Goal: Task Accomplishment & Management: Manage account settings

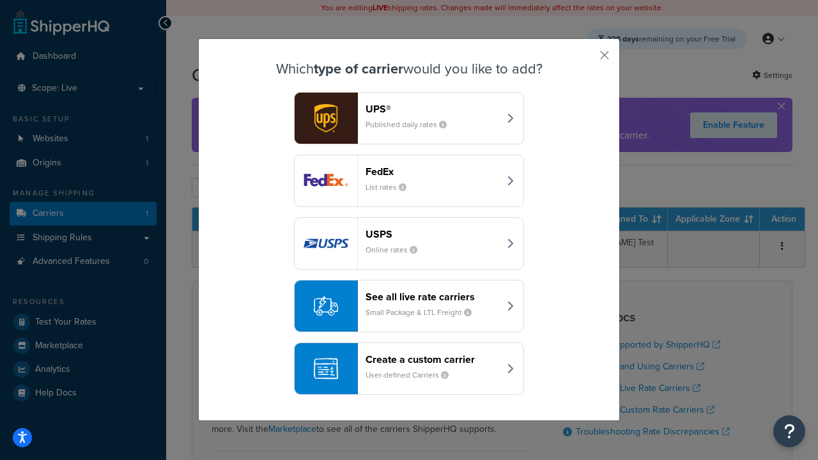
click at [432, 171] on header "FedEx" at bounding box center [433, 172] width 134 height 12
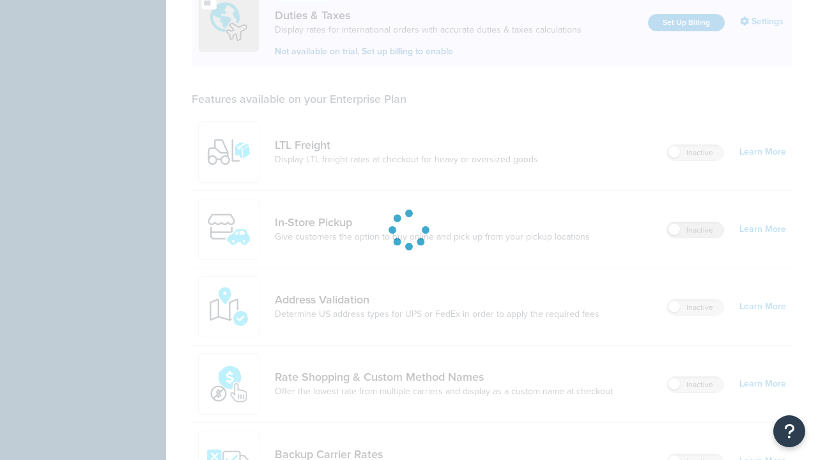
click at [696, 223] on label "Inactive" at bounding box center [696, 230] width 56 height 15
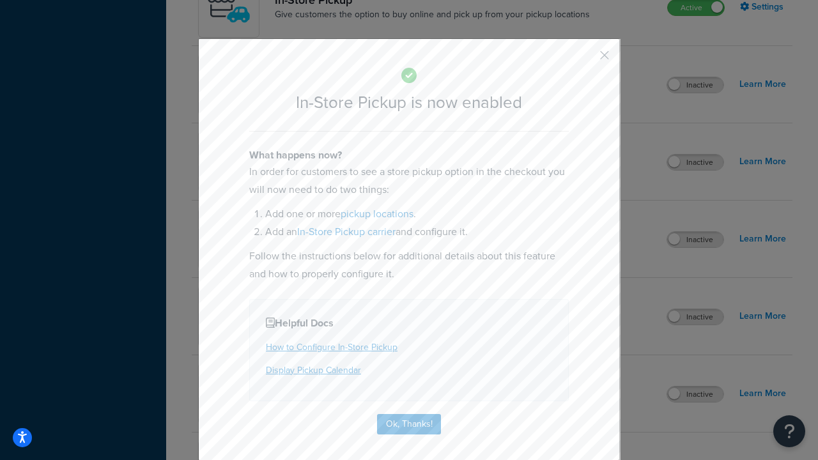
click at [586, 59] on button "button" at bounding box center [585, 59] width 3 height 3
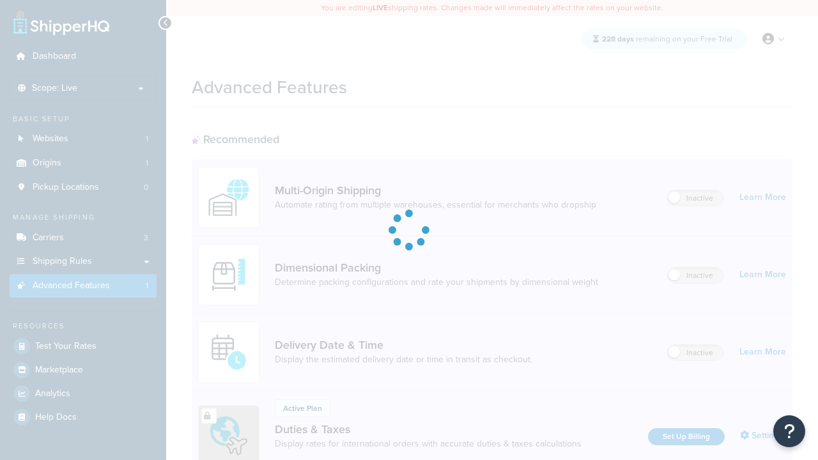
scroll to position [192, 0]
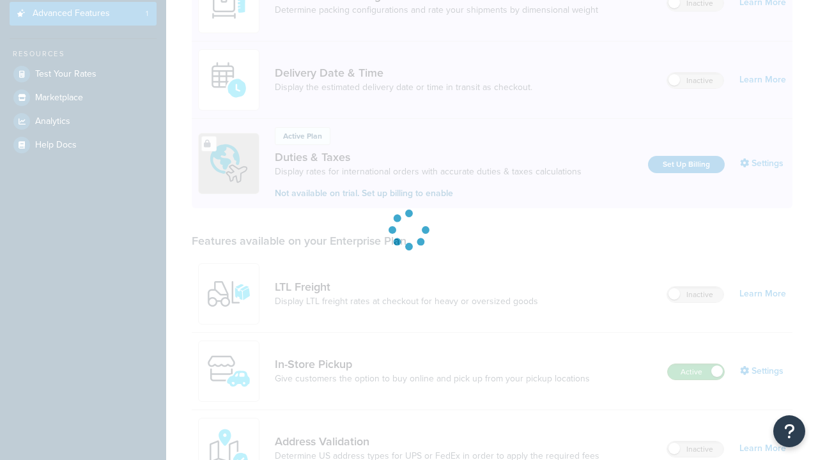
click at [696, 380] on label "Active" at bounding box center [696, 371] width 56 height 15
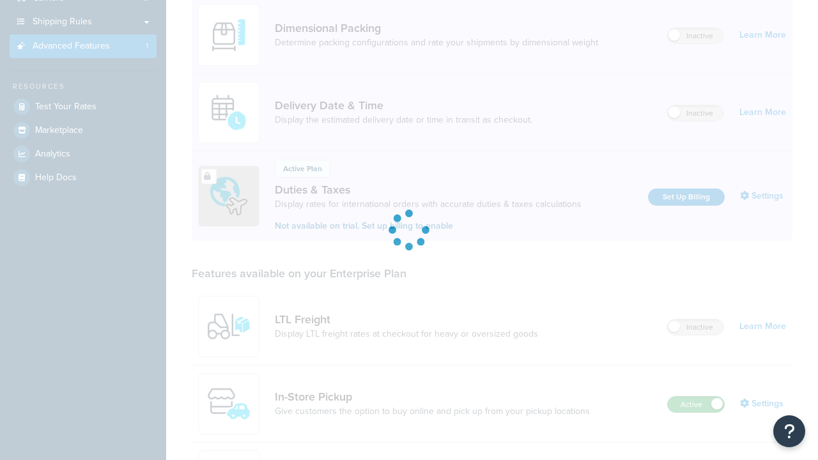
scroll to position [0, 0]
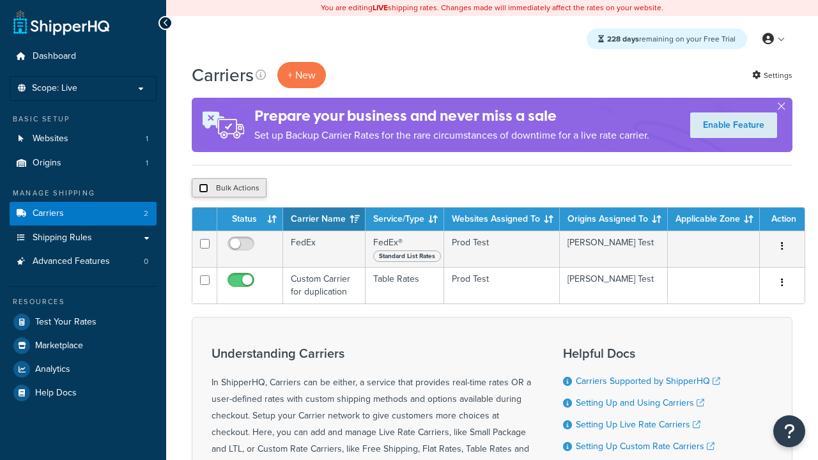
click at [203, 189] on input "checkbox" at bounding box center [204, 189] width 10 height 10
checkbox input "true"
click at [0, 0] on button "Delete" at bounding box center [0, 0] width 0 height 0
